Goal: Check status: Check status

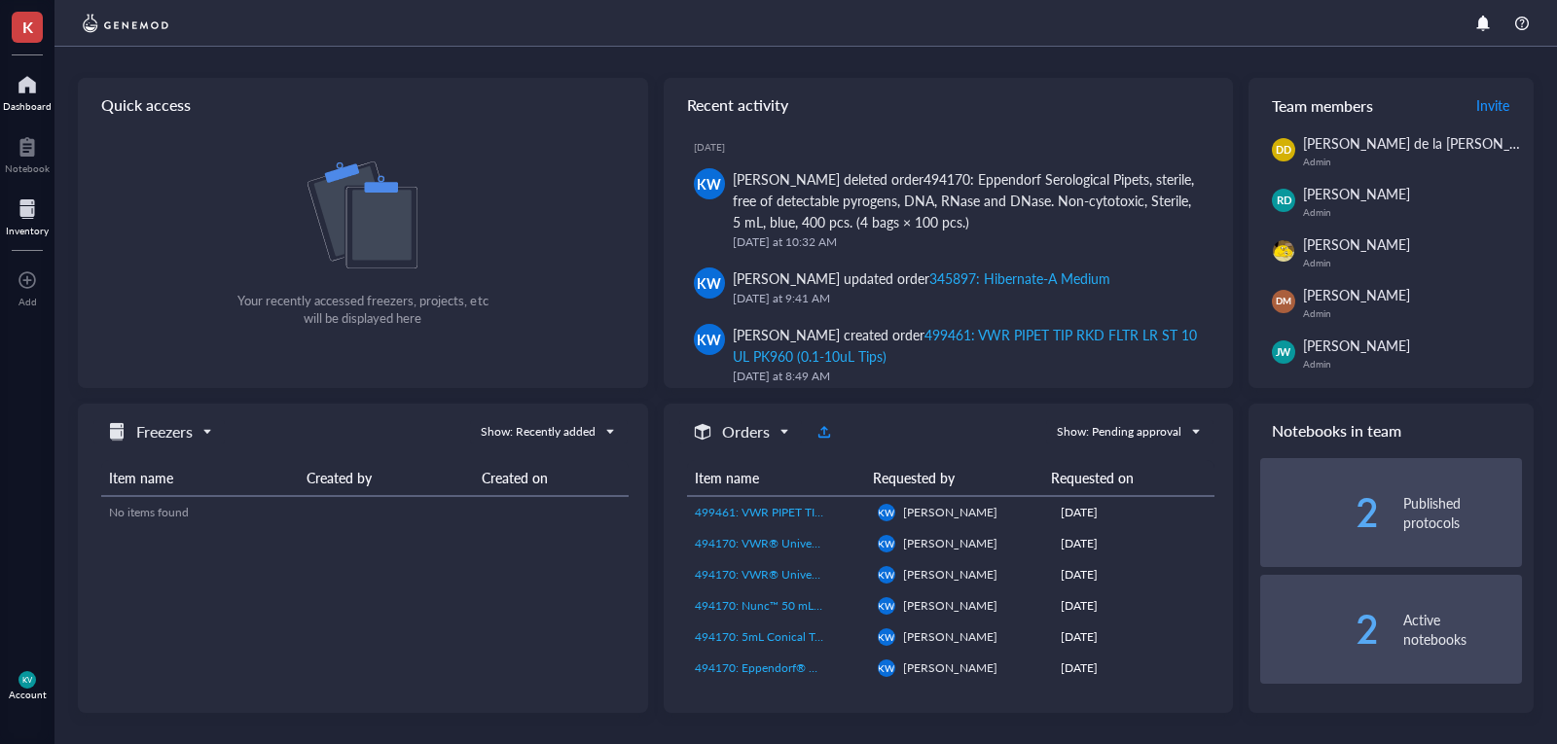
click at [28, 207] on div at bounding box center [27, 209] width 43 height 31
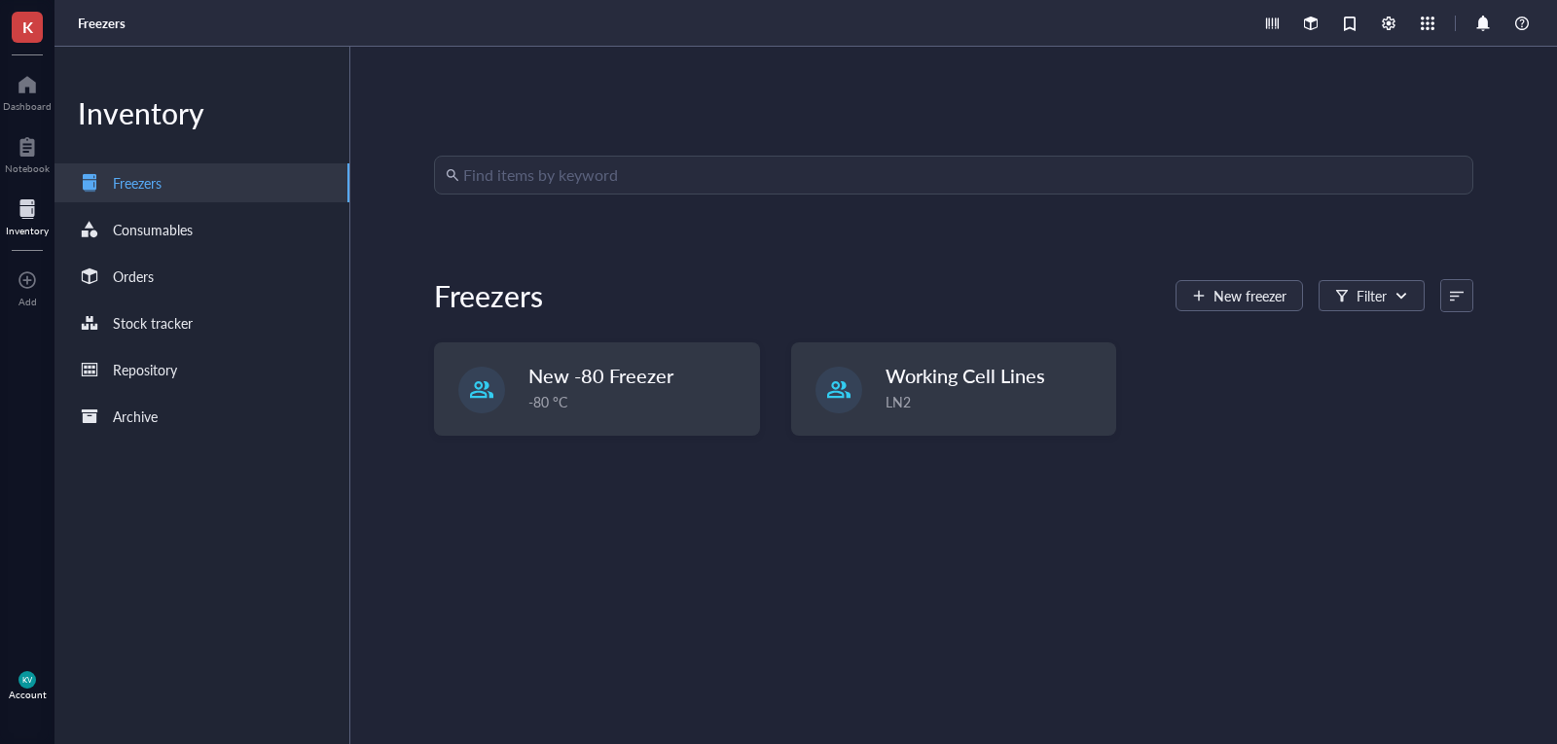
click at [563, 184] on input "search" at bounding box center [962, 175] width 998 height 37
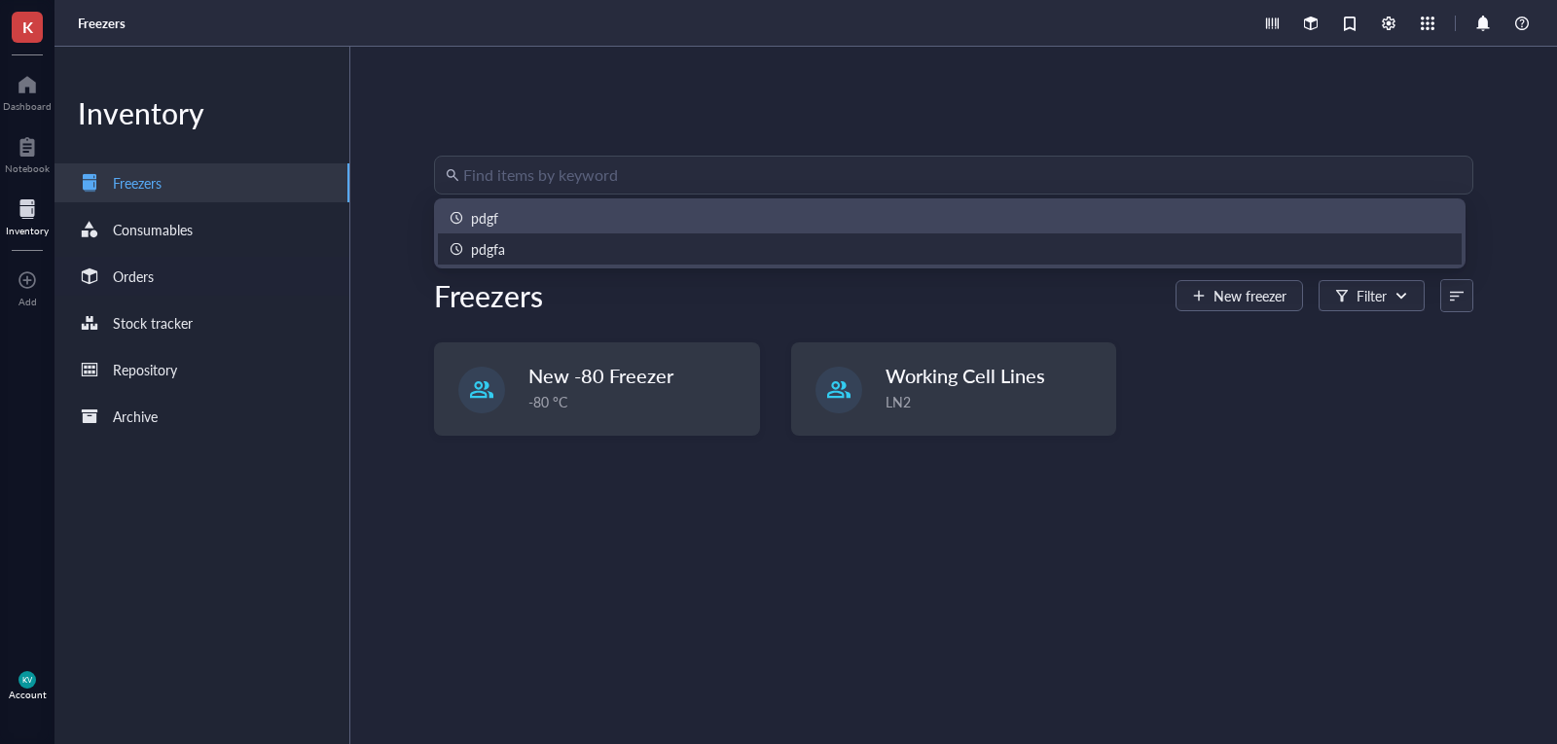
click at [187, 270] on div "Orders" at bounding box center [201, 276] width 295 height 39
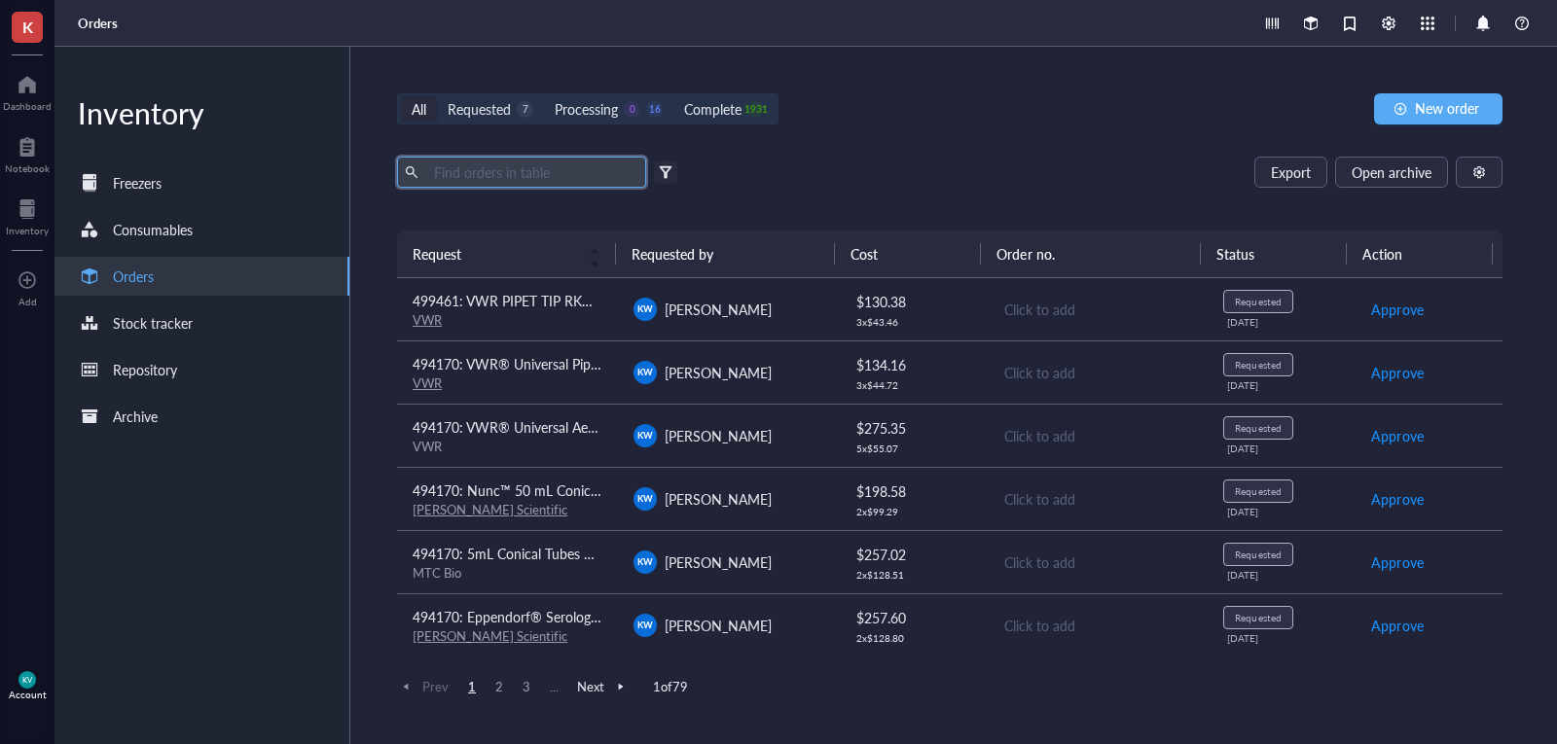
click at [573, 171] on input "text" at bounding box center [532, 172] width 212 height 29
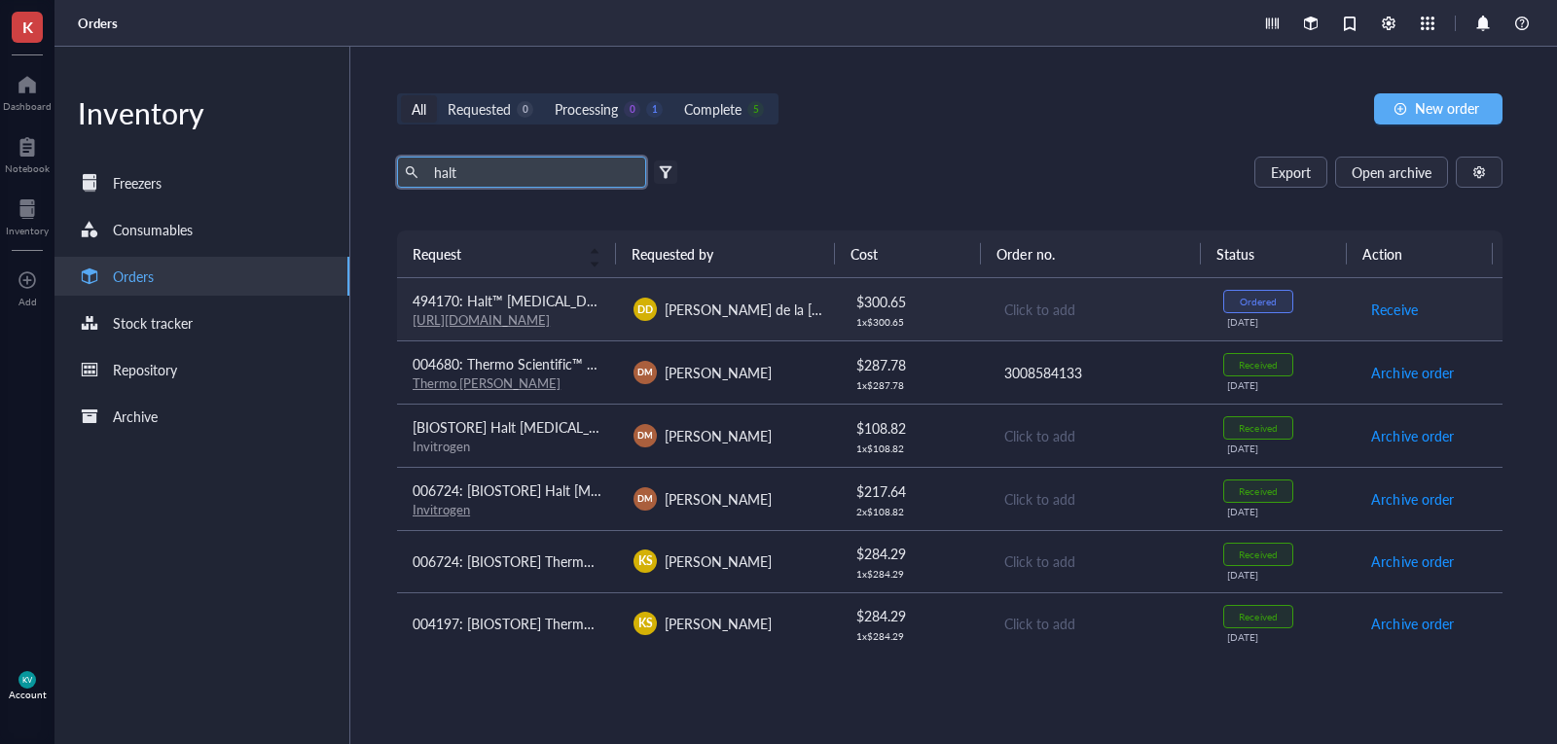
type input "halt"
click at [728, 319] on div "[PERSON_NAME] de la [PERSON_NAME]" at bounding box center [744, 309] width 159 height 21
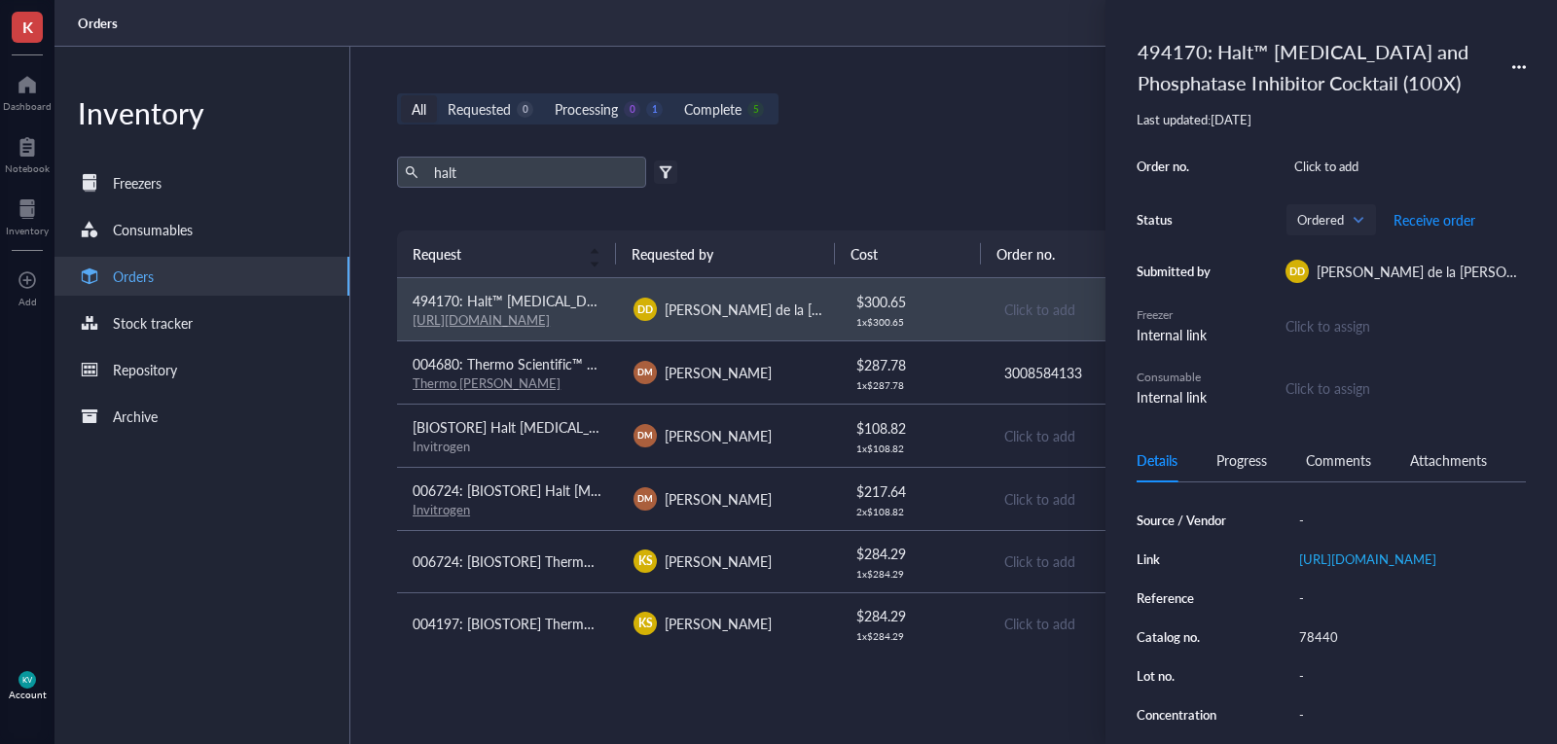
scroll to position [157, 0]
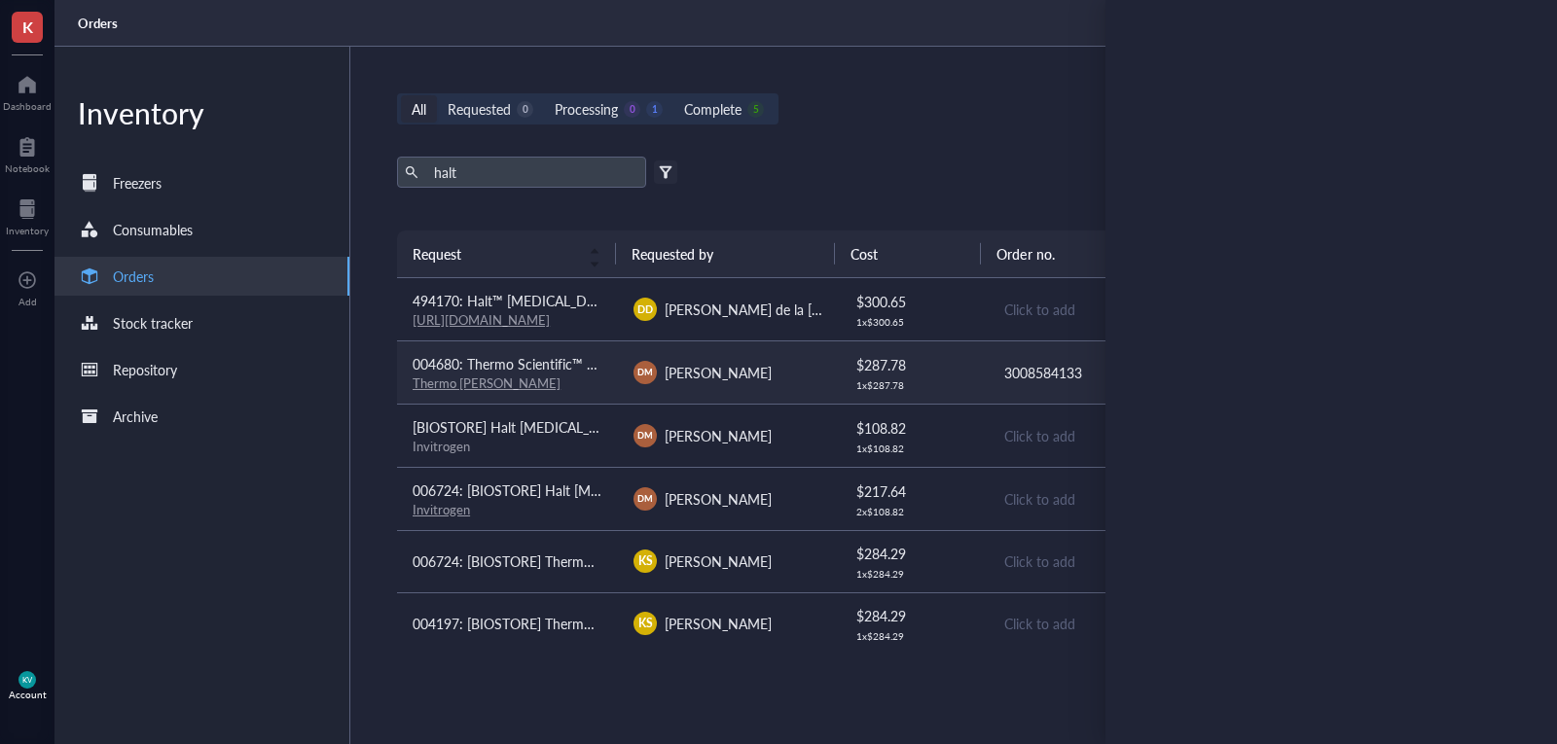
click at [558, 370] on span "004680: Thermo Scientific™ Halt™ [MEDICAL_DATA] and Phosphatase Inhibitor Cockt…" at bounding box center [736, 363] width 647 height 19
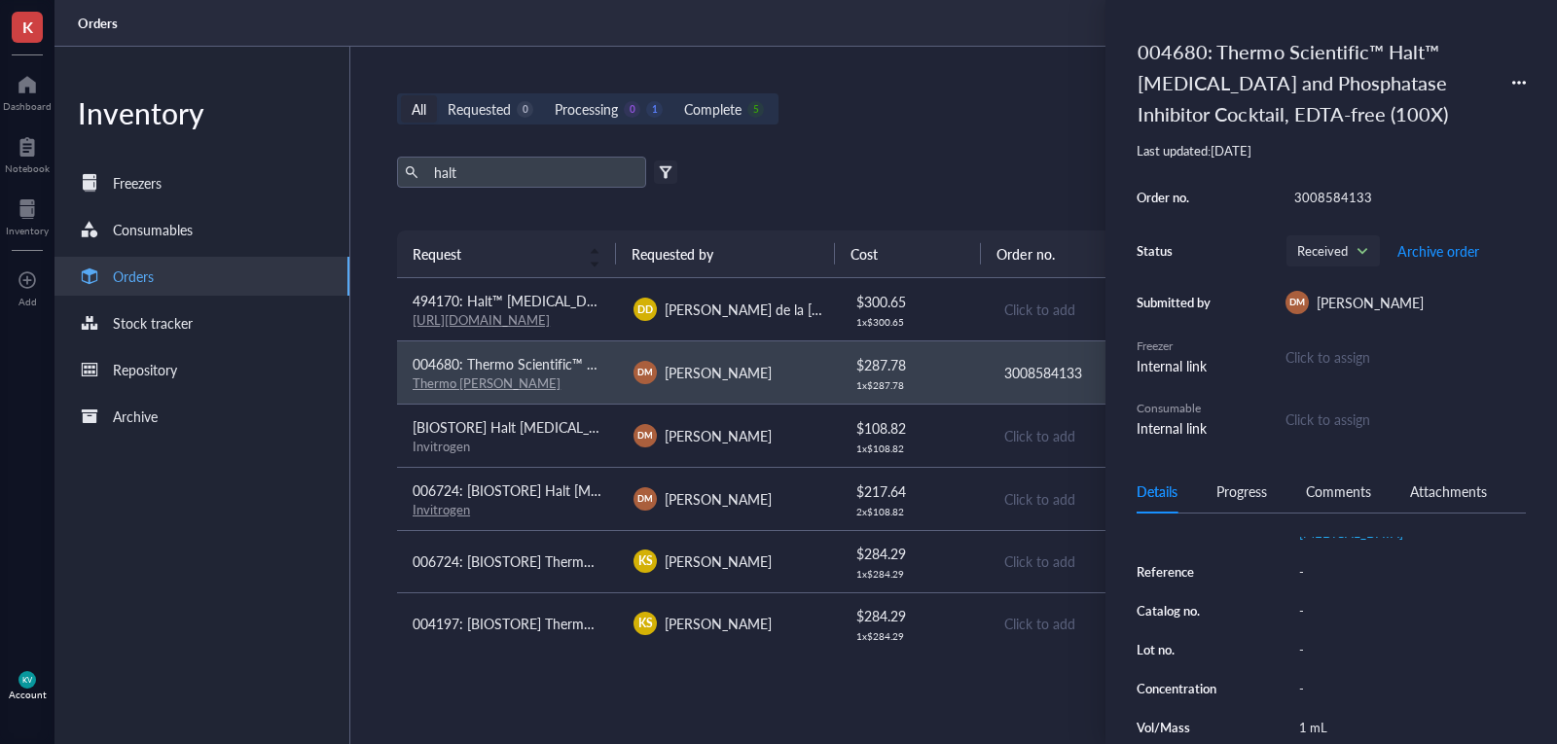
scroll to position [178, 0]
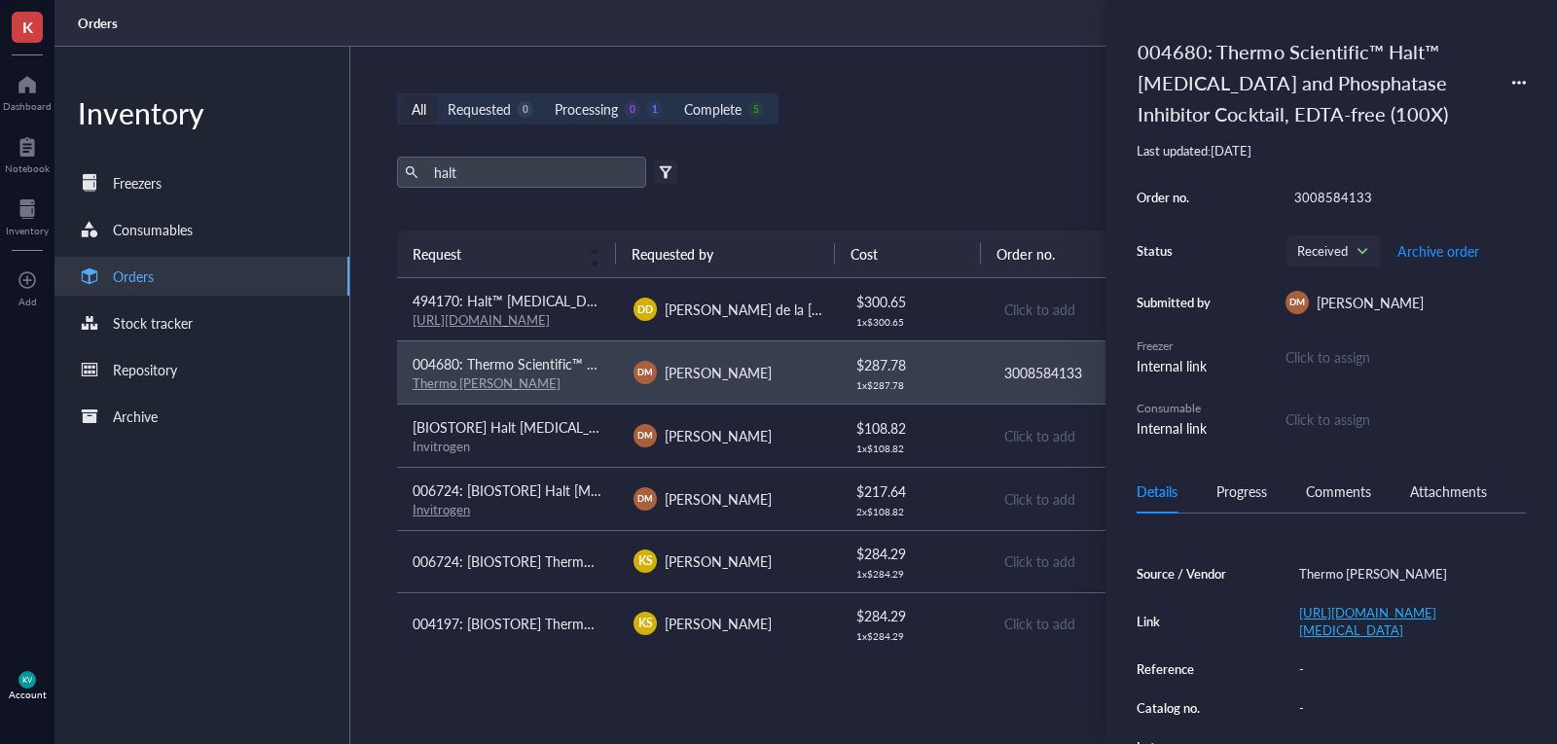
click at [1372, 639] on link "[URL][DOMAIN_NAME][MEDICAL_DATA]" at bounding box center [1367, 621] width 137 height 36
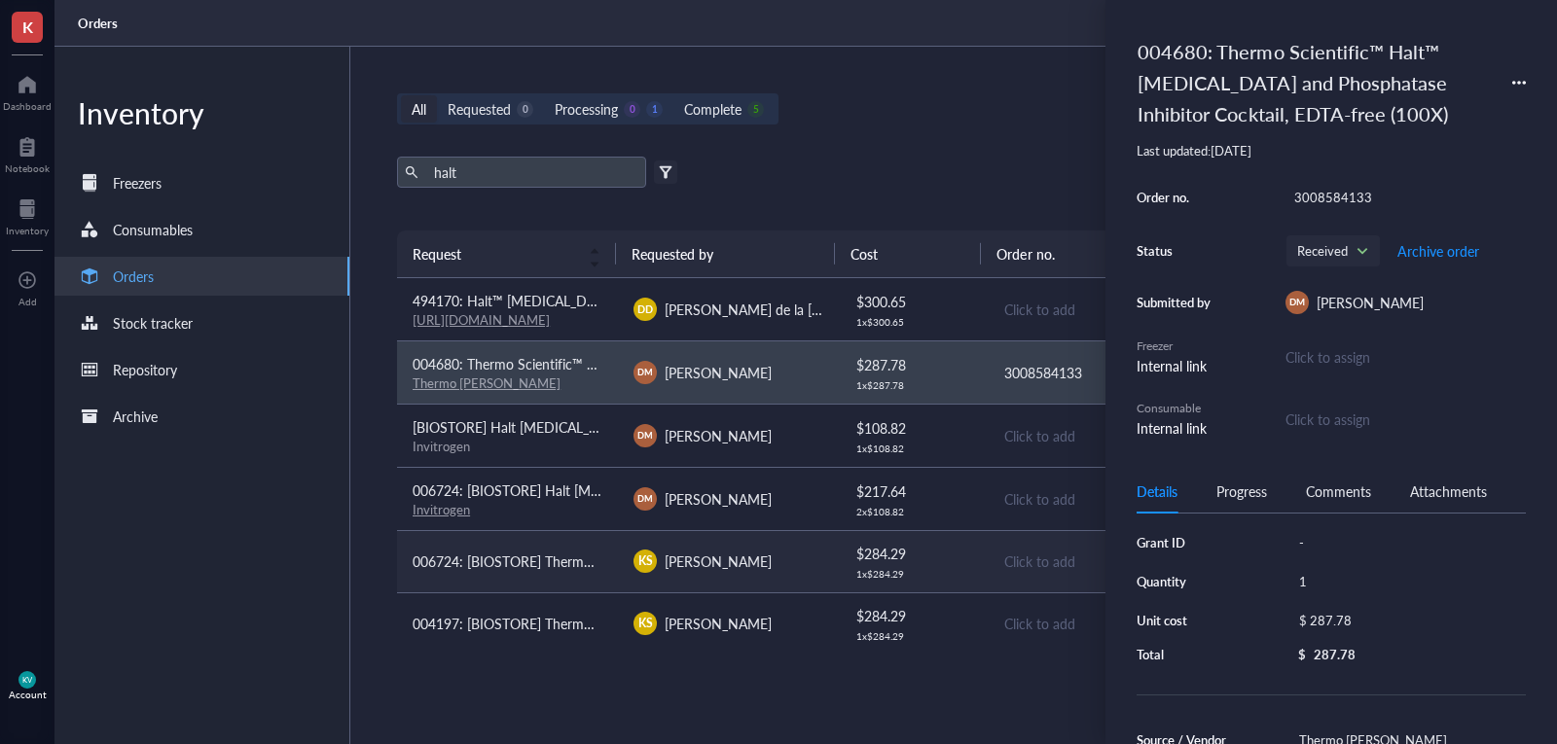
scroll to position [0, 0]
click at [603, 441] on td "[BIOSTORE] Halt [MEDICAL_DATA] Inhibitor Cocktail Invitrogen" at bounding box center [507, 435] width 221 height 63
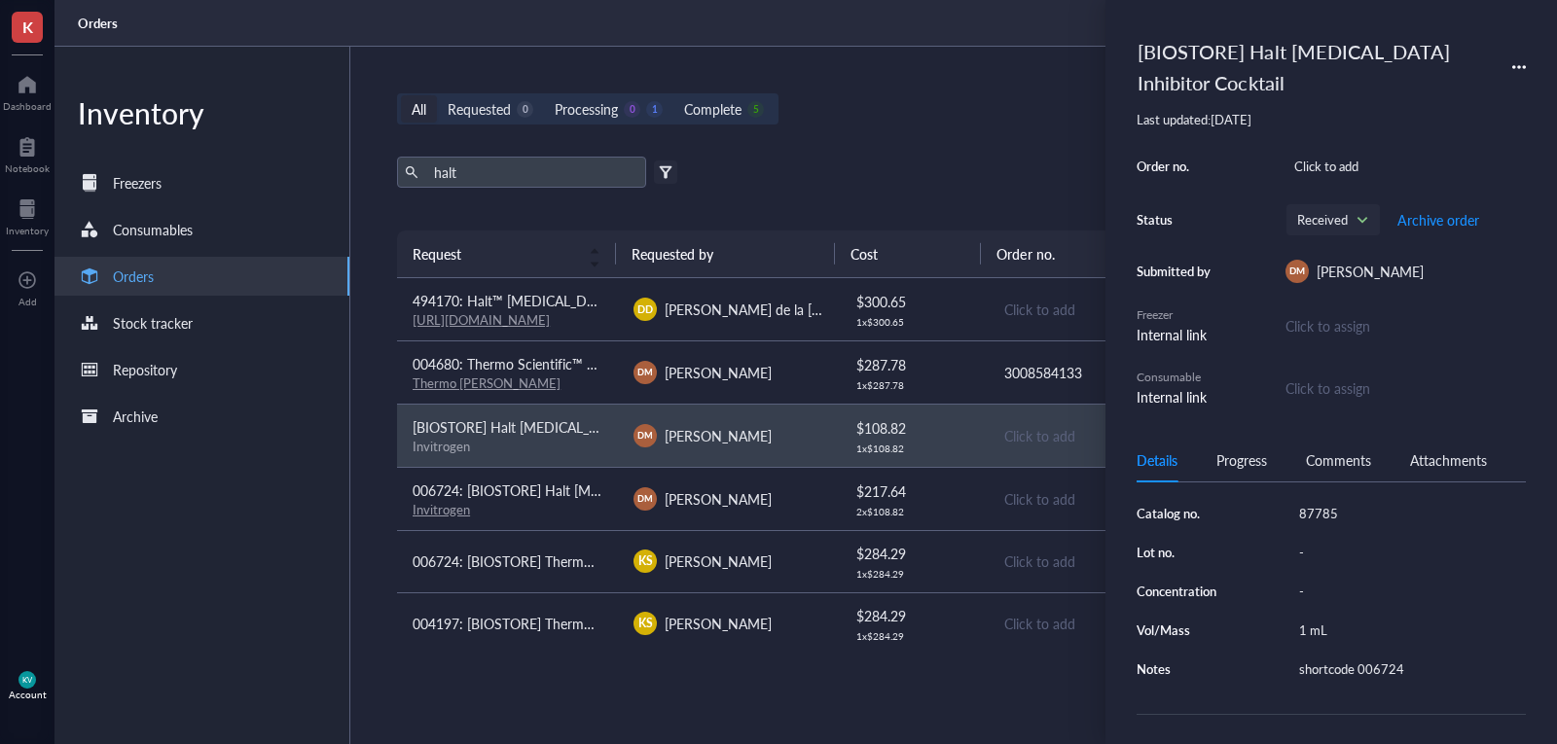
scroll to position [334, 0]
click at [585, 506] on div "Invitrogen" at bounding box center [508, 510] width 190 height 18
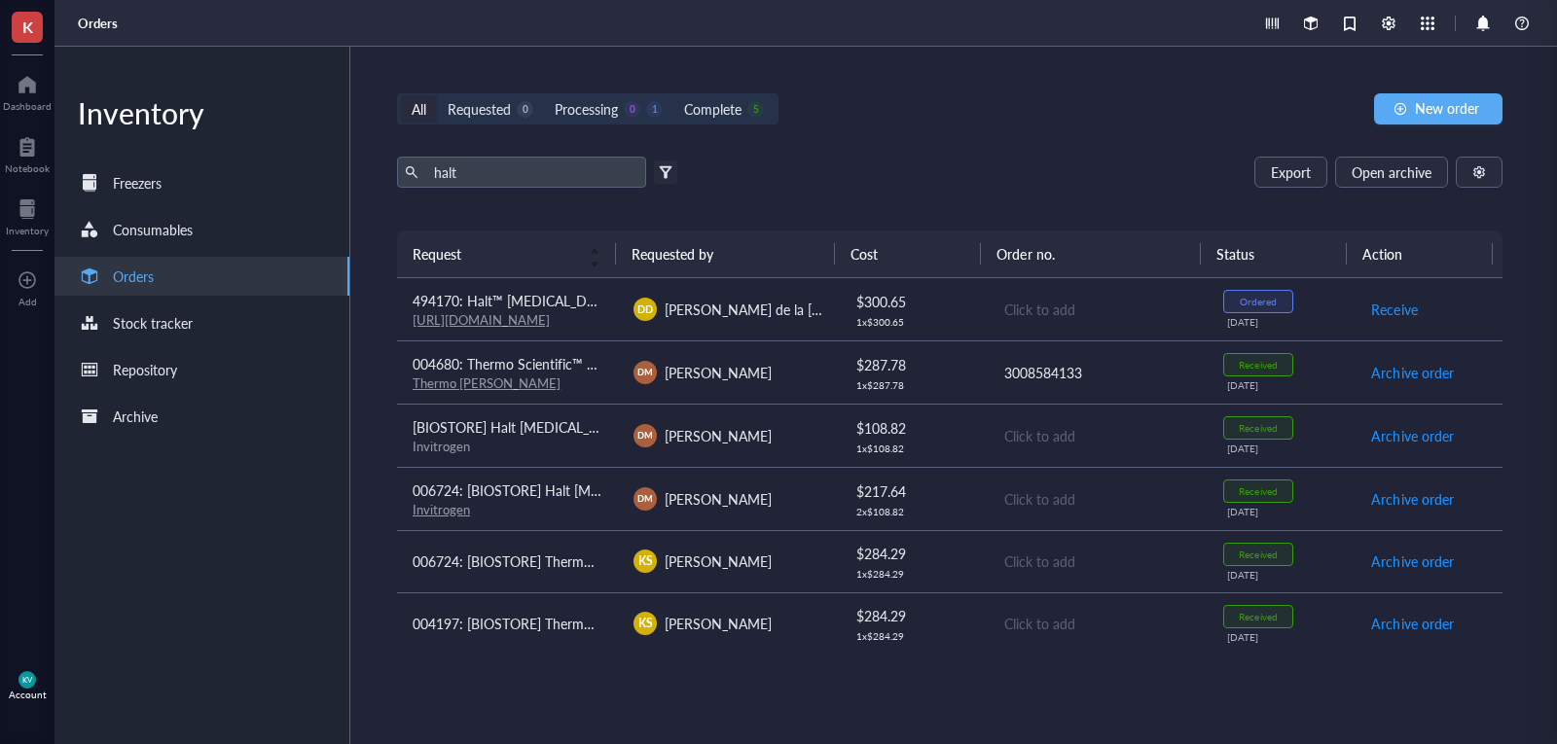
click at [1000, 699] on div "All Requested 0 Processing 0 1 Complete 5 New order halt Export Open archive Fi…" at bounding box center [949, 396] width 1199 height 698
click at [605, 306] on td "494170: Halt™ [MEDICAL_DATA] and Phosphatase Inhibitor Cocktail (100X) [URL][DO…" at bounding box center [507, 309] width 221 height 63
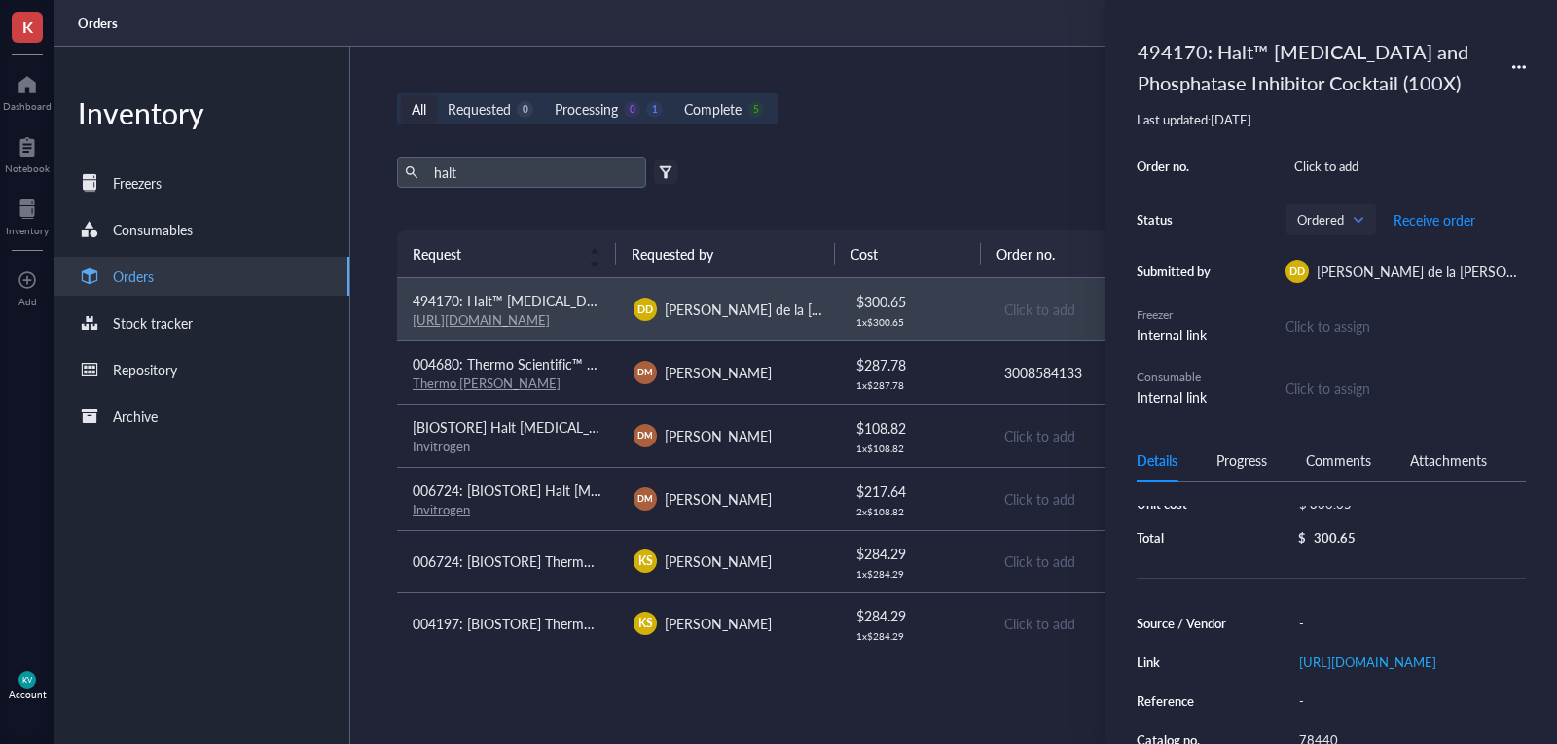
scroll to position [195, 0]
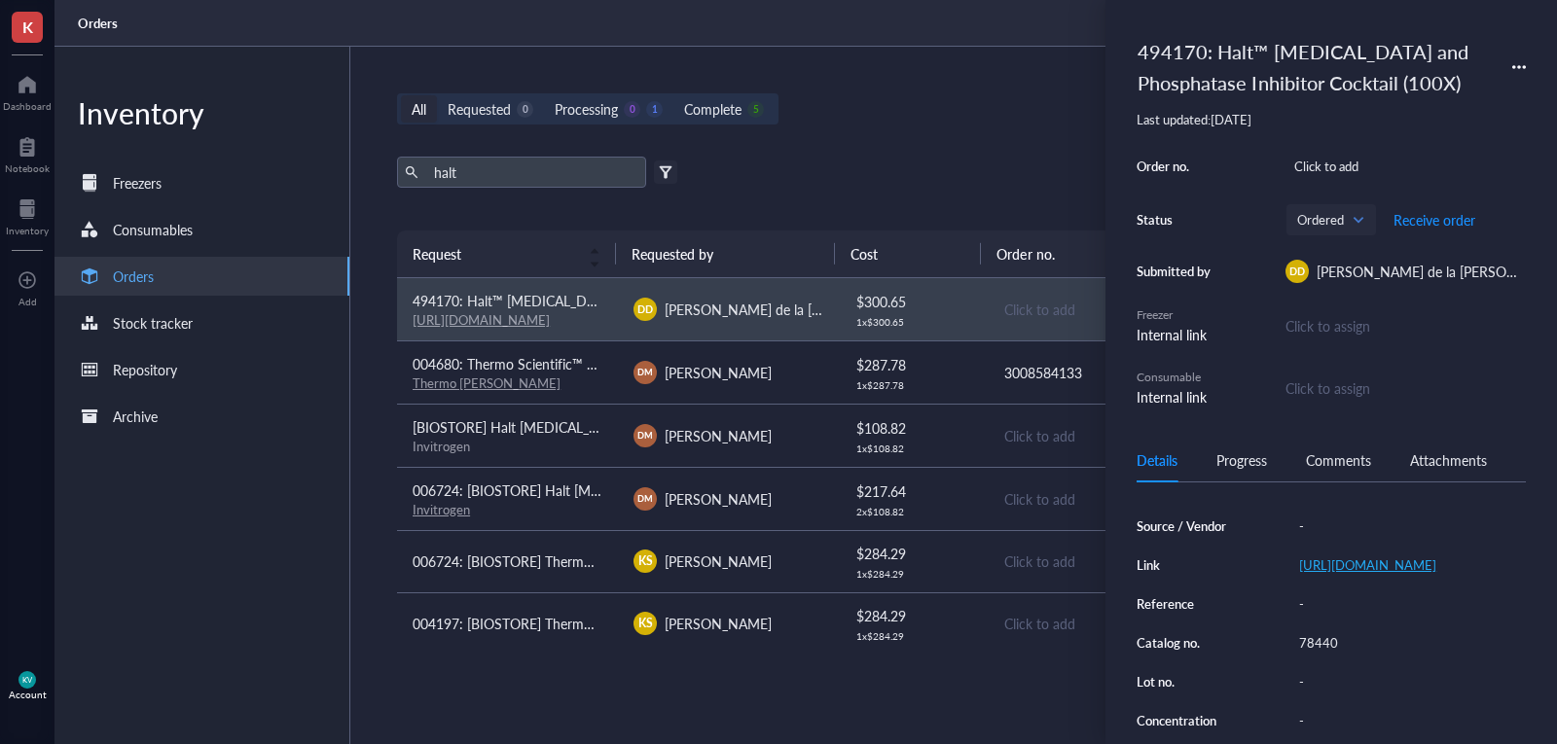
click at [1383, 572] on link "[URL][DOMAIN_NAME]" at bounding box center [1367, 565] width 137 height 18
click at [1450, 212] on span "Receive order" at bounding box center [1434, 220] width 82 height 16
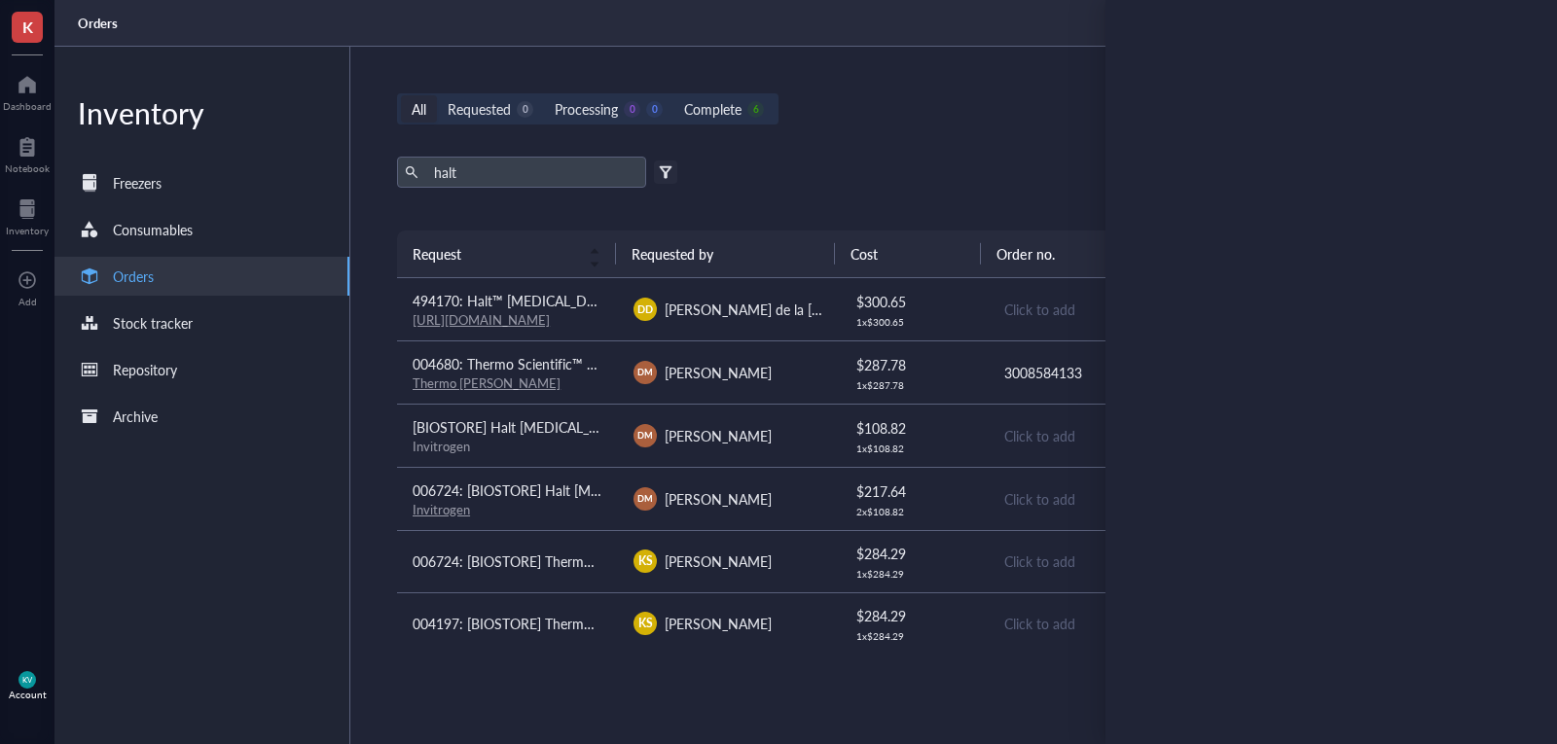
click at [811, 153] on div "All Requested 0 Processing 0 0 Complete 6 New order halt Export Open archive Fi…" at bounding box center [949, 396] width 1199 height 698
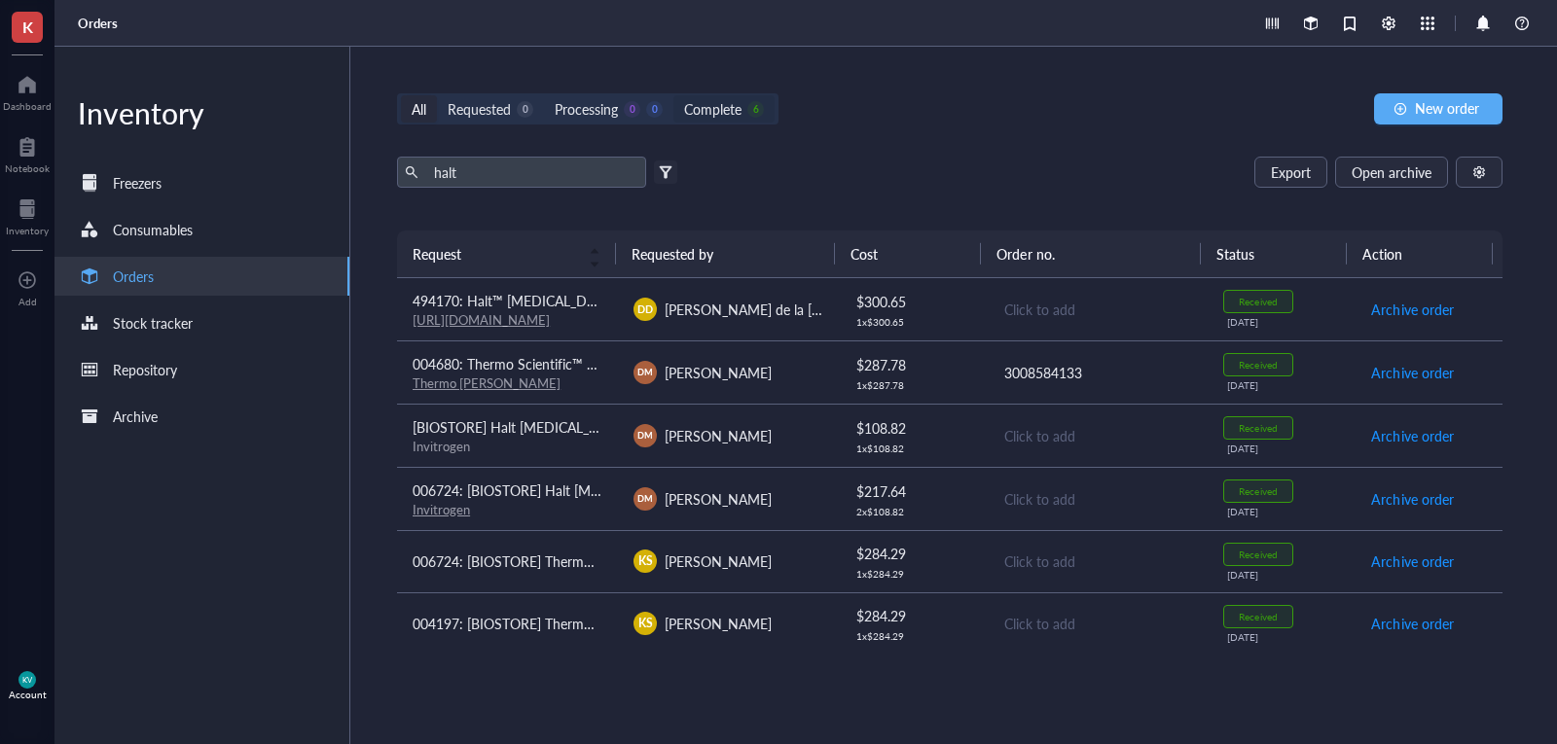
click at [757, 107] on div "6" at bounding box center [755, 109] width 17 height 17
click at [673, 95] on input "Complete 6" at bounding box center [673, 95] width 0 height 0
click at [476, 109] on div "Requested" at bounding box center [479, 108] width 63 height 21
click at [437, 95] on input "Requested 0" at bounding box center [437, 95] width 0 height 0
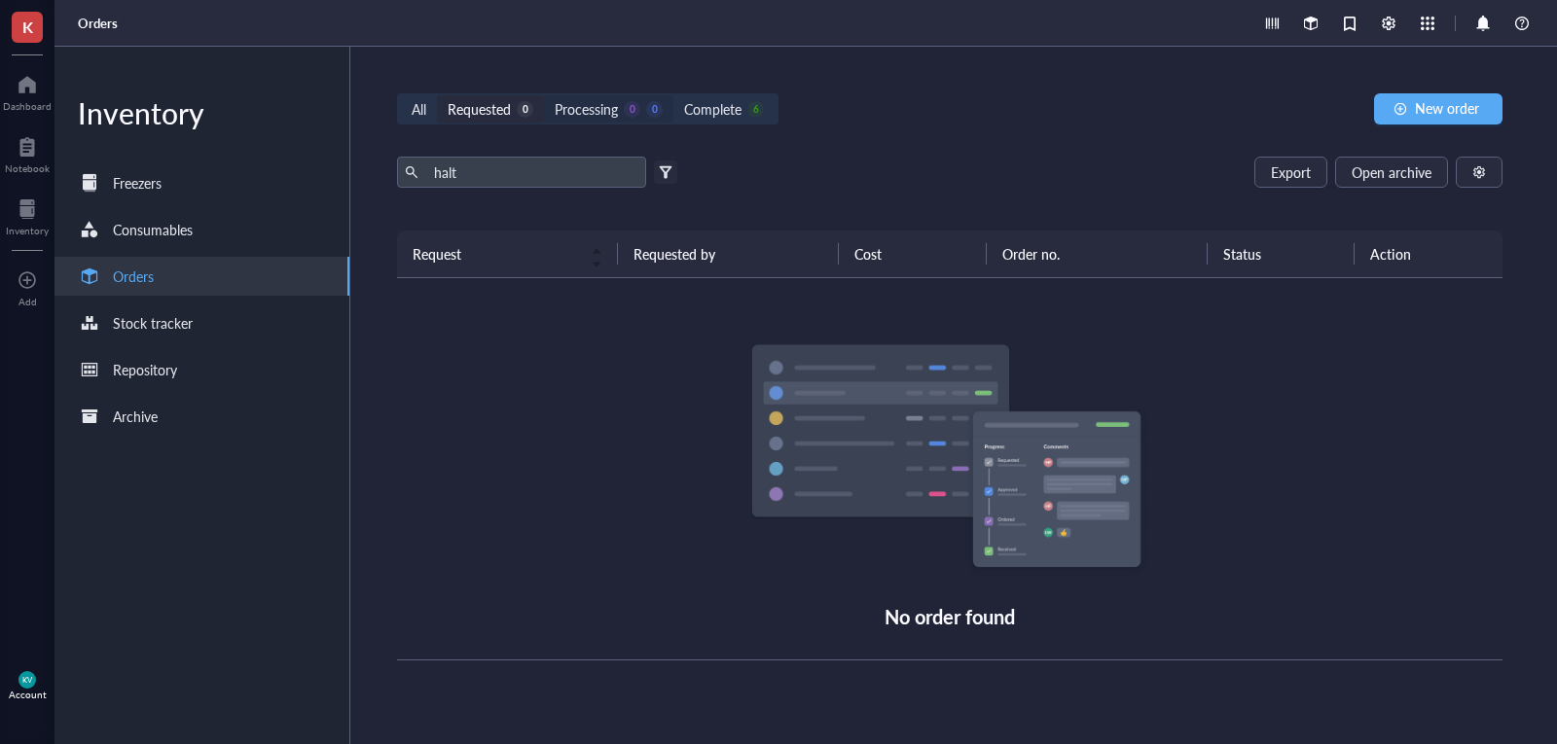
click at [585, 108] on div "Processing" at bounding box center [586, 108] width 63 height 21
click at [544, 95] on input "Processing 0 0" at bounding box center [544, 95] width 0 height 0
click at [262, 230] on div "Consumables" at bounding box center [201, 229] width 295 height 39
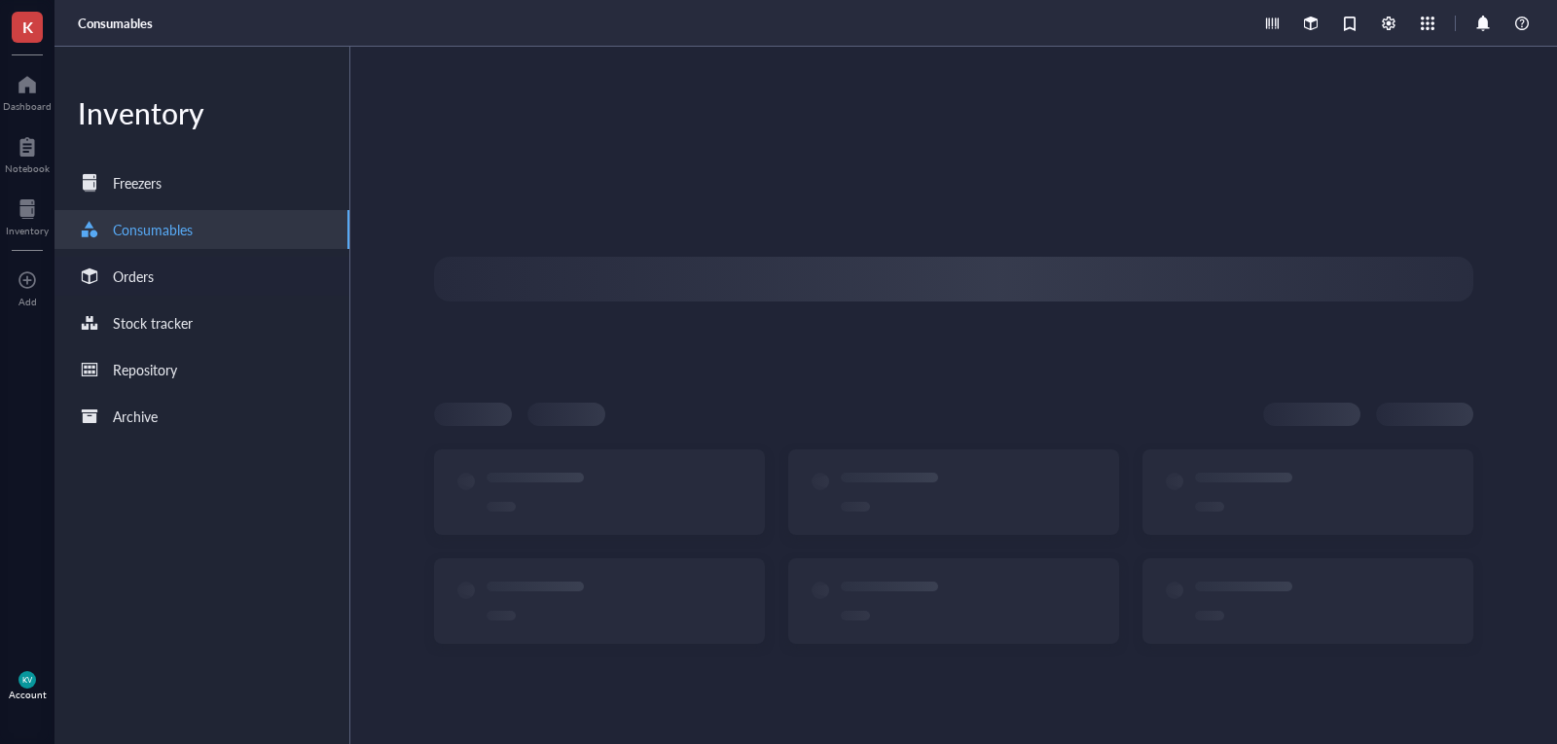
click at [253, 269] on div "Orders" at bounding box center [201, 276] width 295 height 39
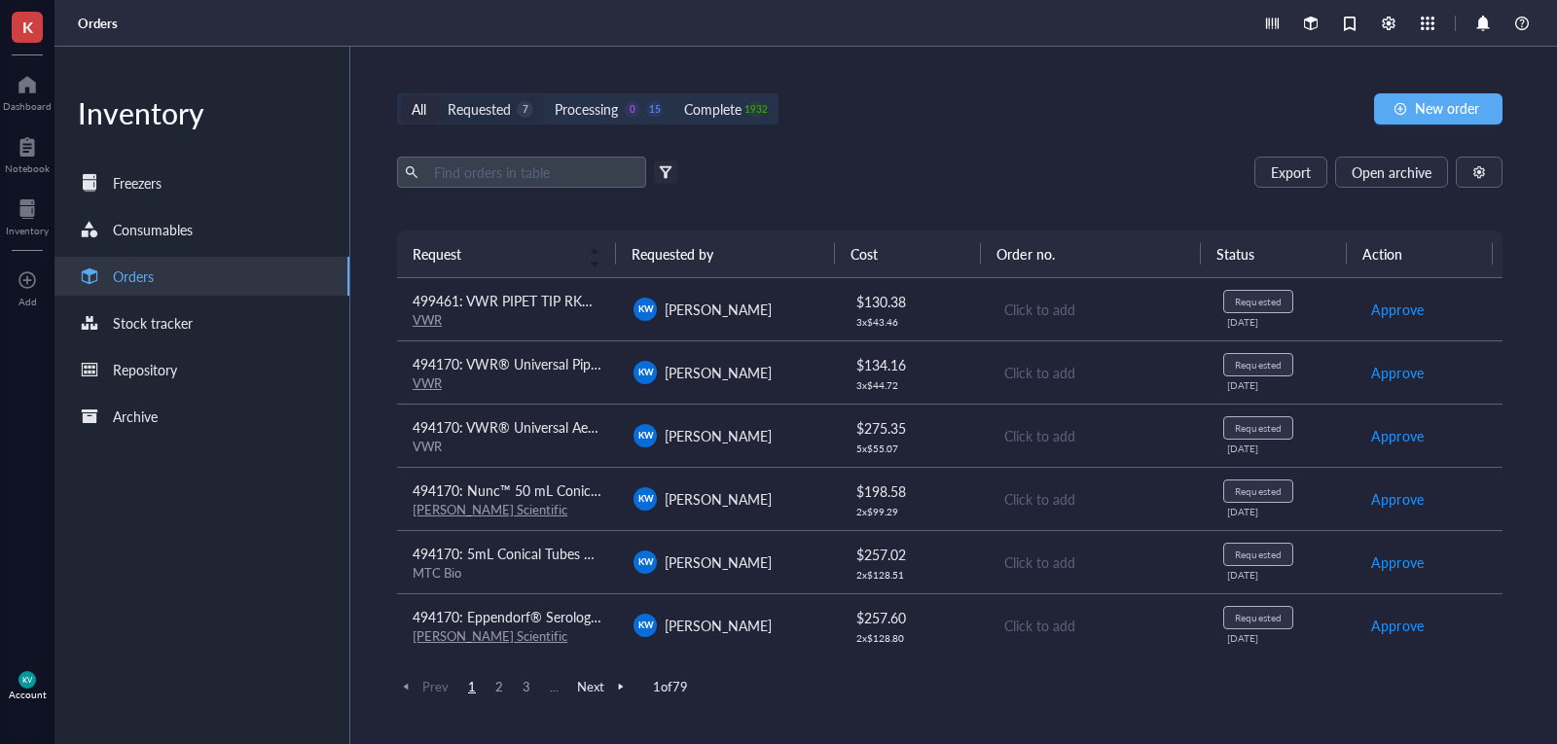
click at [484, 106] on div "Requested" at bounding box center [479, 108] width 63 height 21
click at [437, 95] on input "Requested 7" at bounding box center [437, 95] width 0 height 0
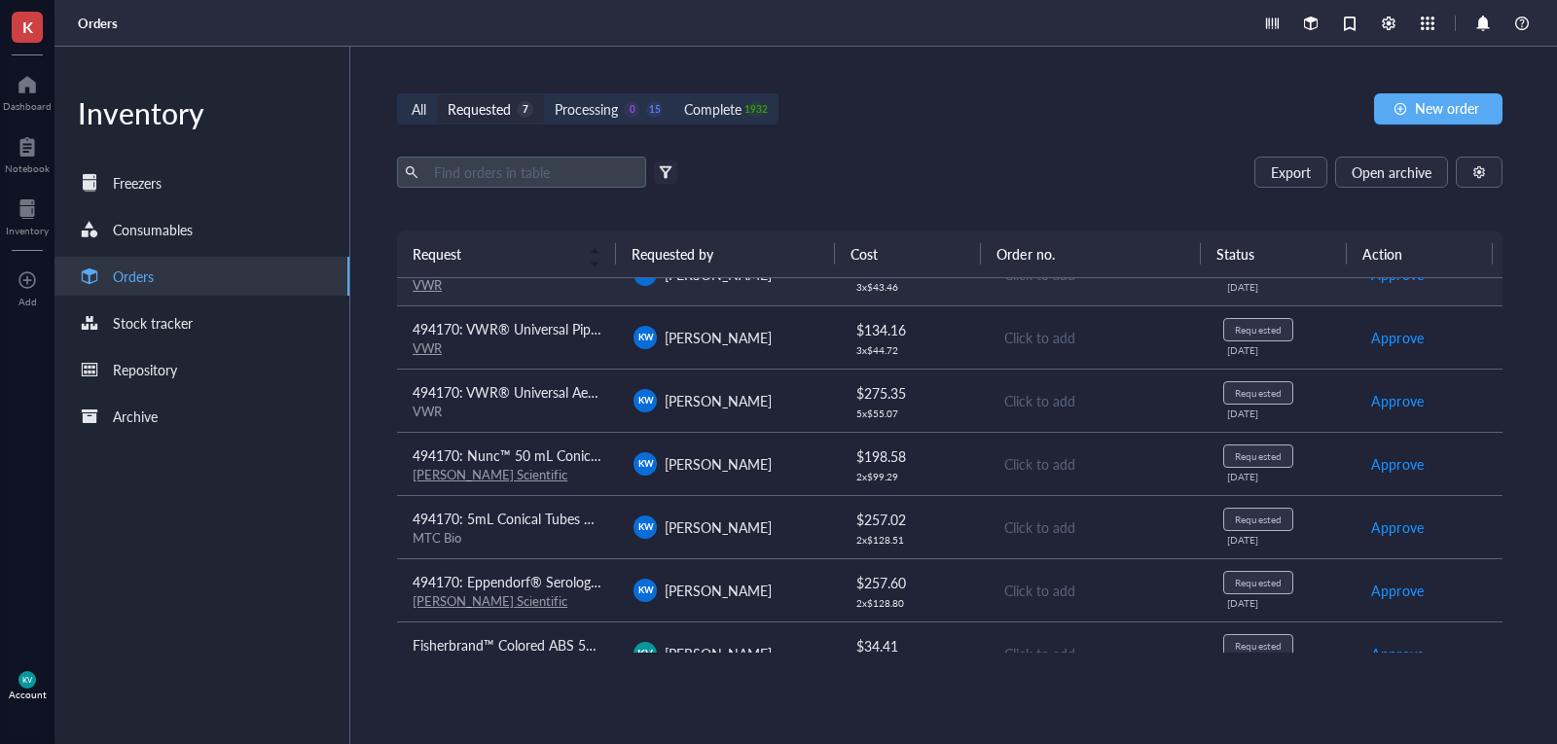
scroll to position [68, 0]
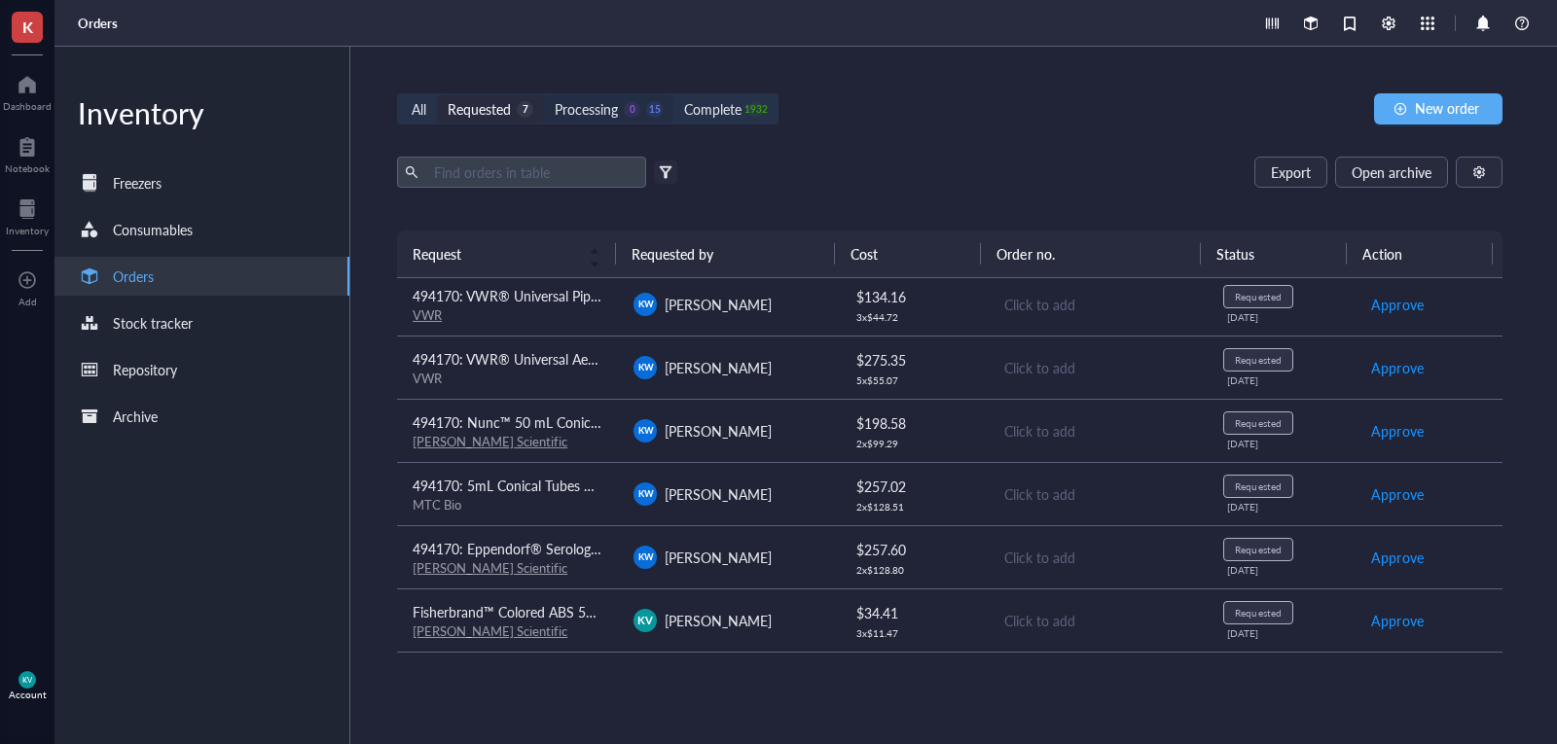
click at [595, 111] on div "Processing" at bounding box center [586, 108] width 63 height 21
click at [544, 95] on input "Processing 0 15" at bounding box center [544, 95] width 0 height 0
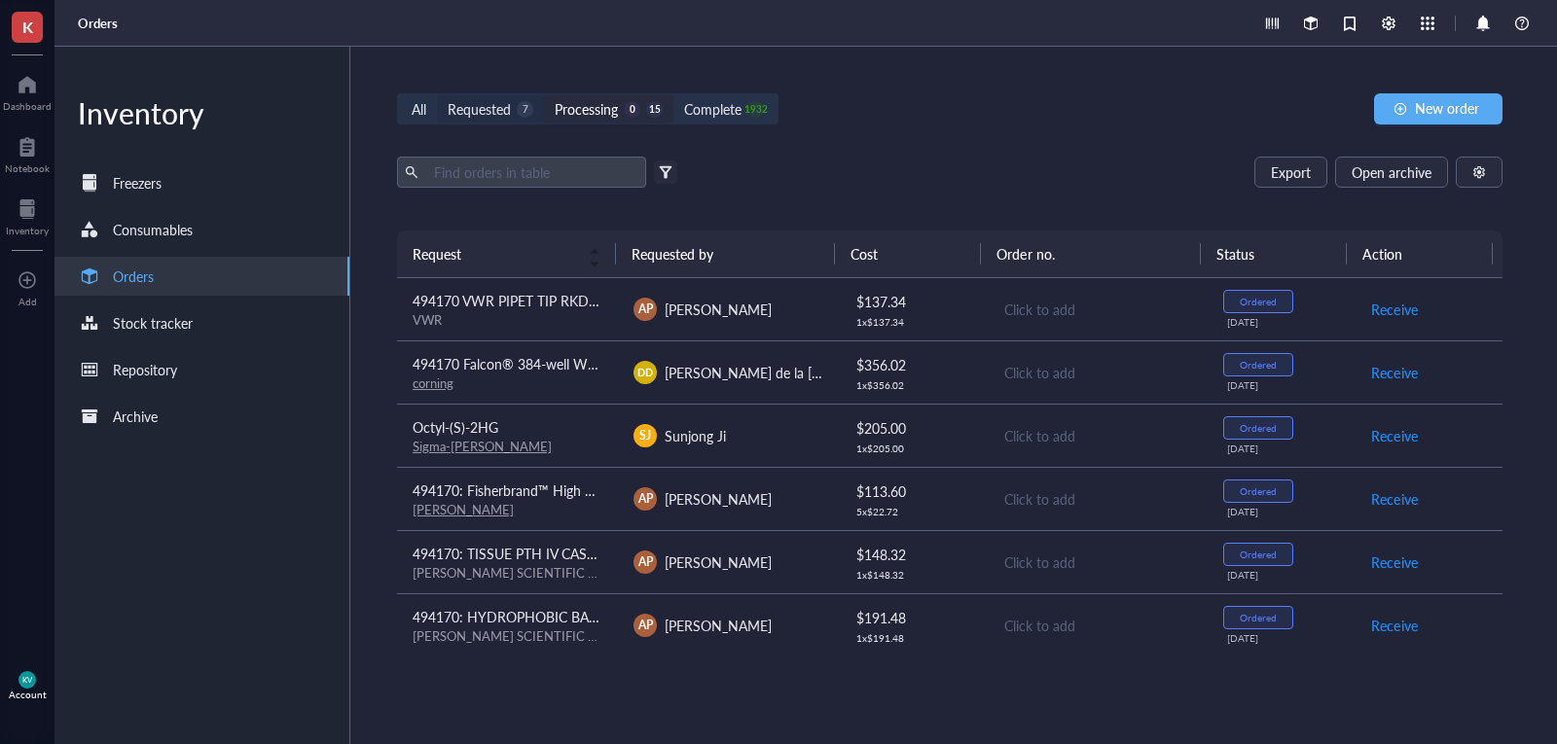
click at [499, 115] on div "Requested" at bounding box center [479, 108] width 63 height 21
click at [437, 95] on input "Requested 7" at bounding box center [437, 95] width 0 height 0
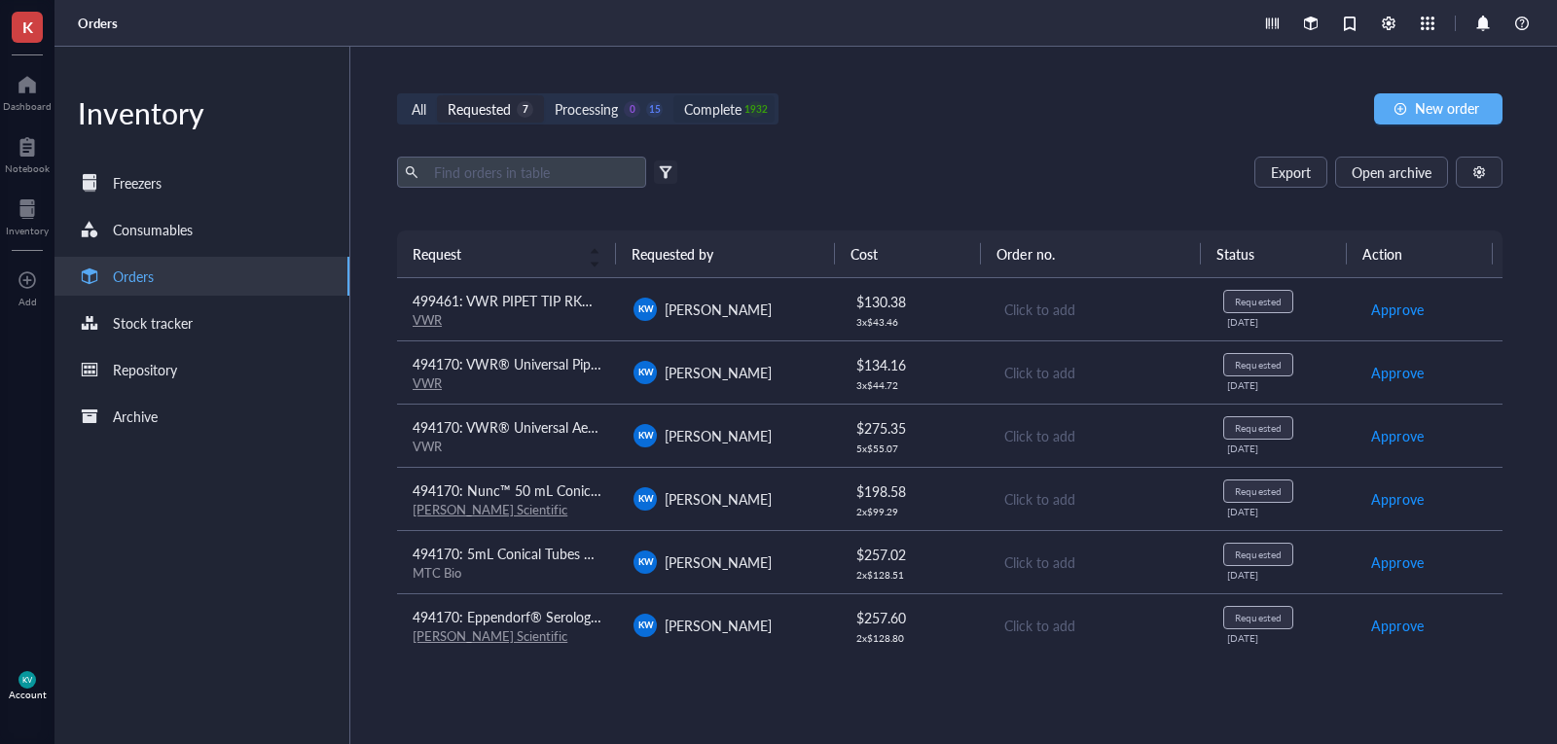
click at [739, 115] on div "Complete" at bounding box center [712, 108] width 57 height 21
click at [673, 95] on input "Complete 1932" at bounding box center [673, 95] width 0 height 0
